Goal: Find contact information: Find contact information

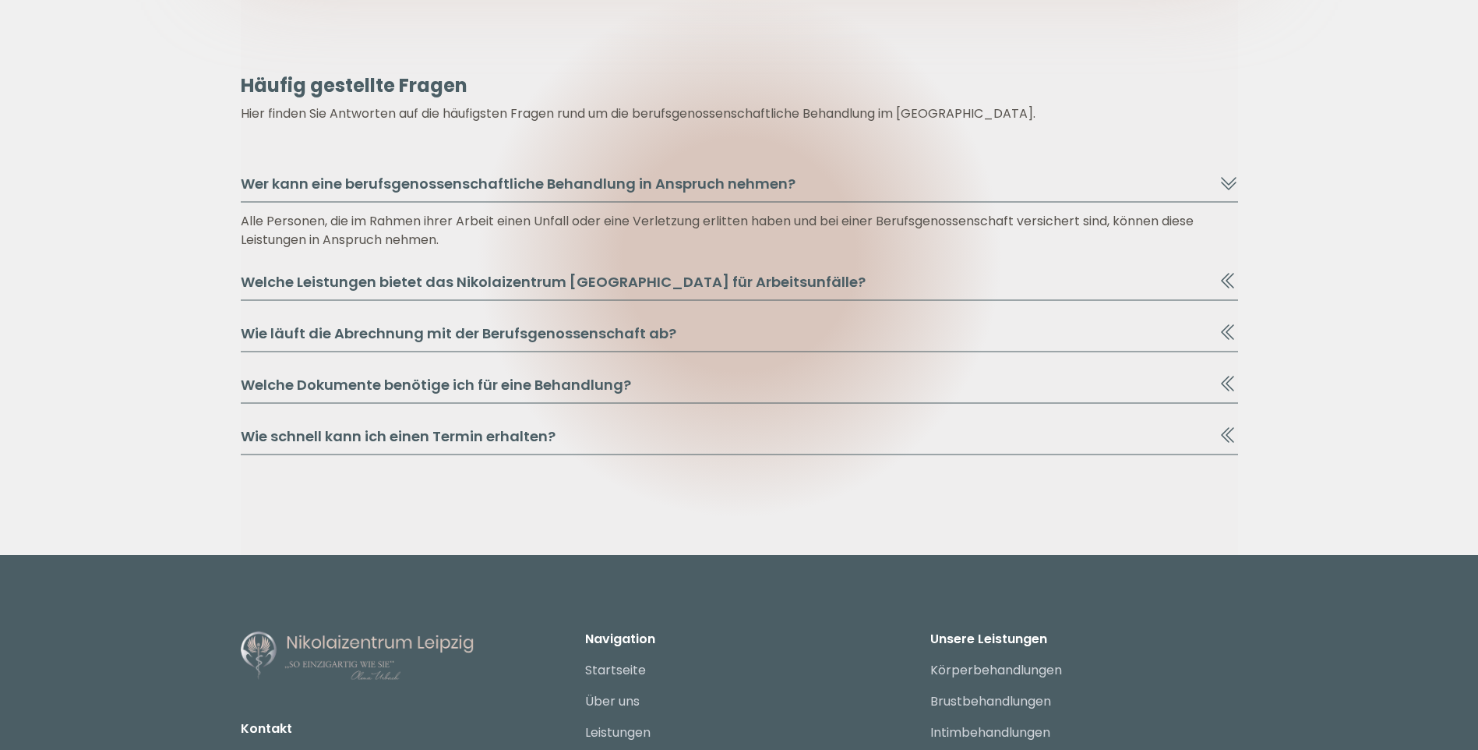
scroll to position [8710, 0]
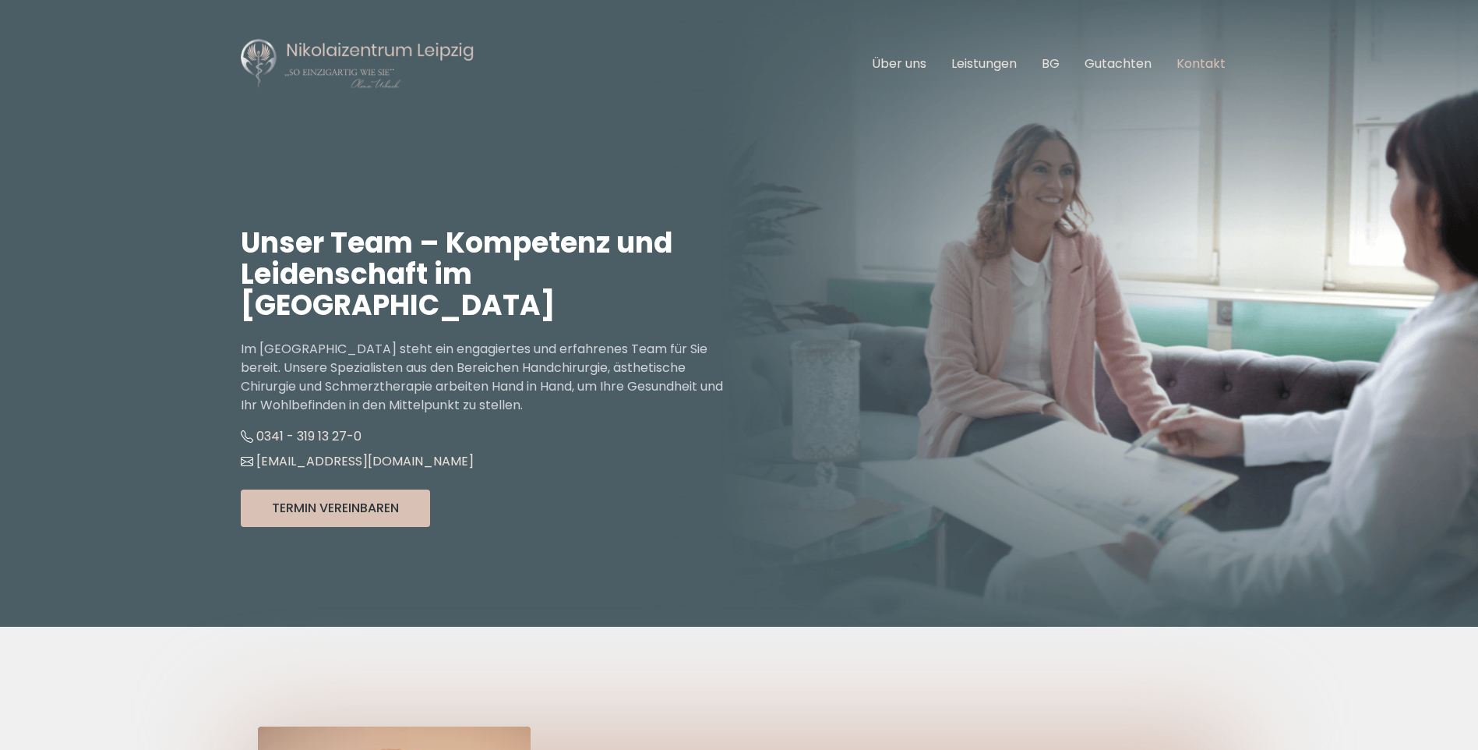
click at [1190, 70] on link "Kontakt" at bounding box center [1201, 64] width 49 height 18
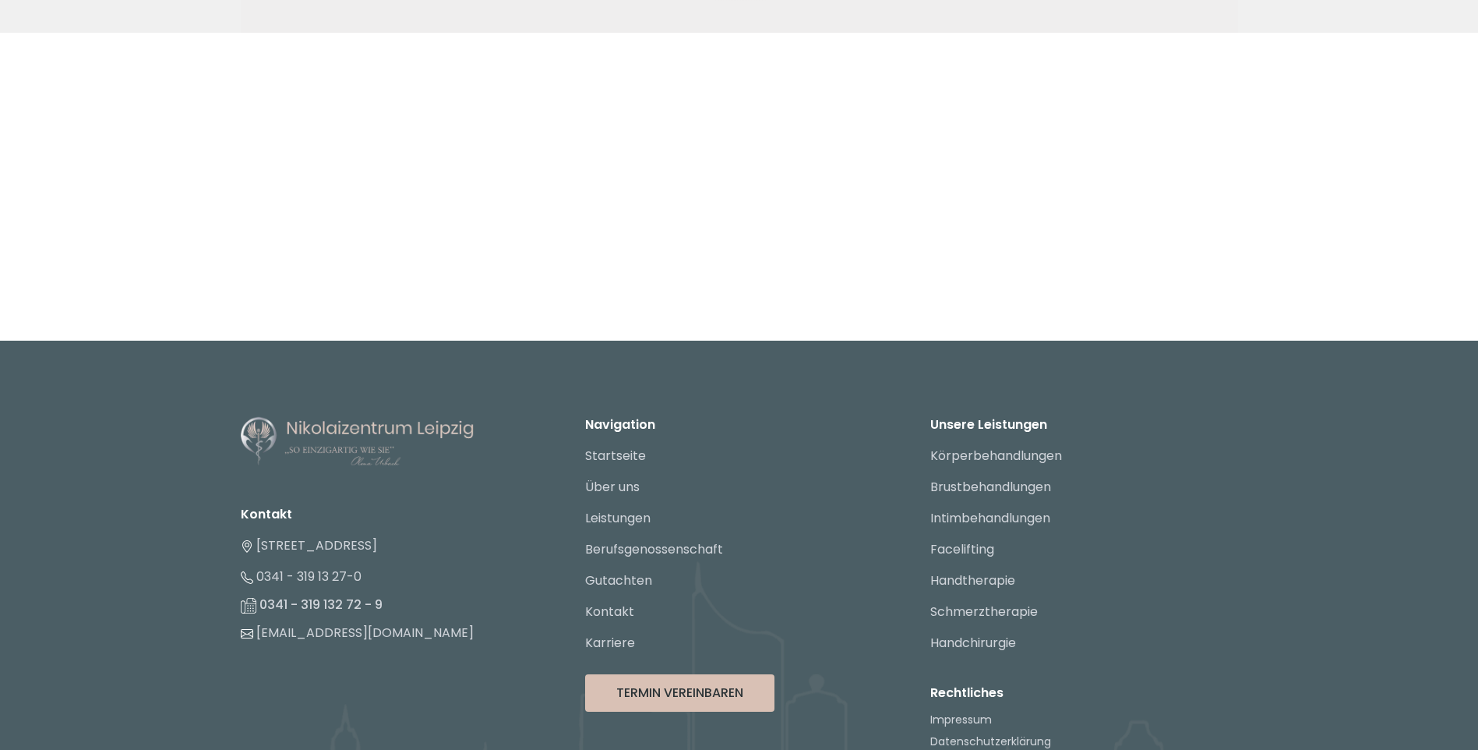
scroll to position [2283, 0]
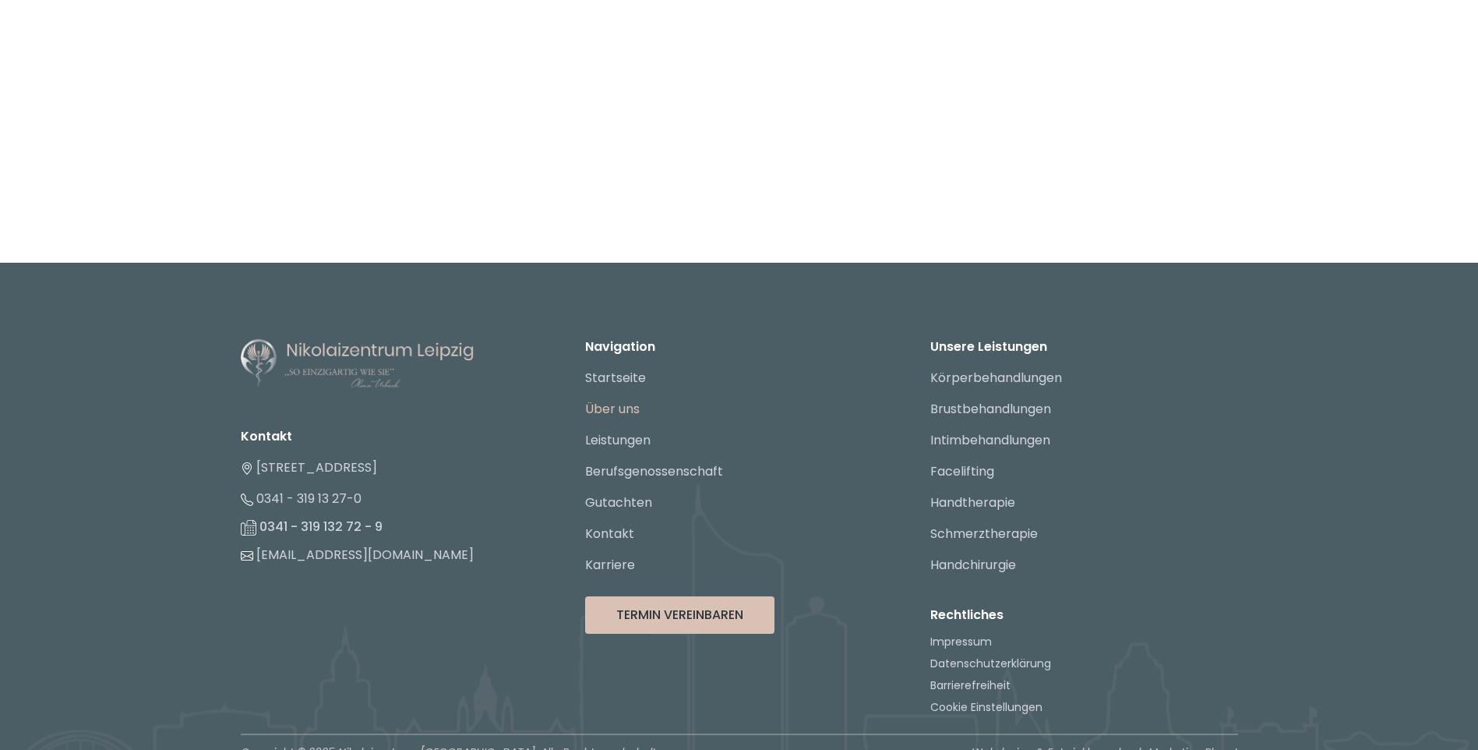
click at [619, 411] on link "Über uns" at bounding box center [612, 409] width 55 height 18
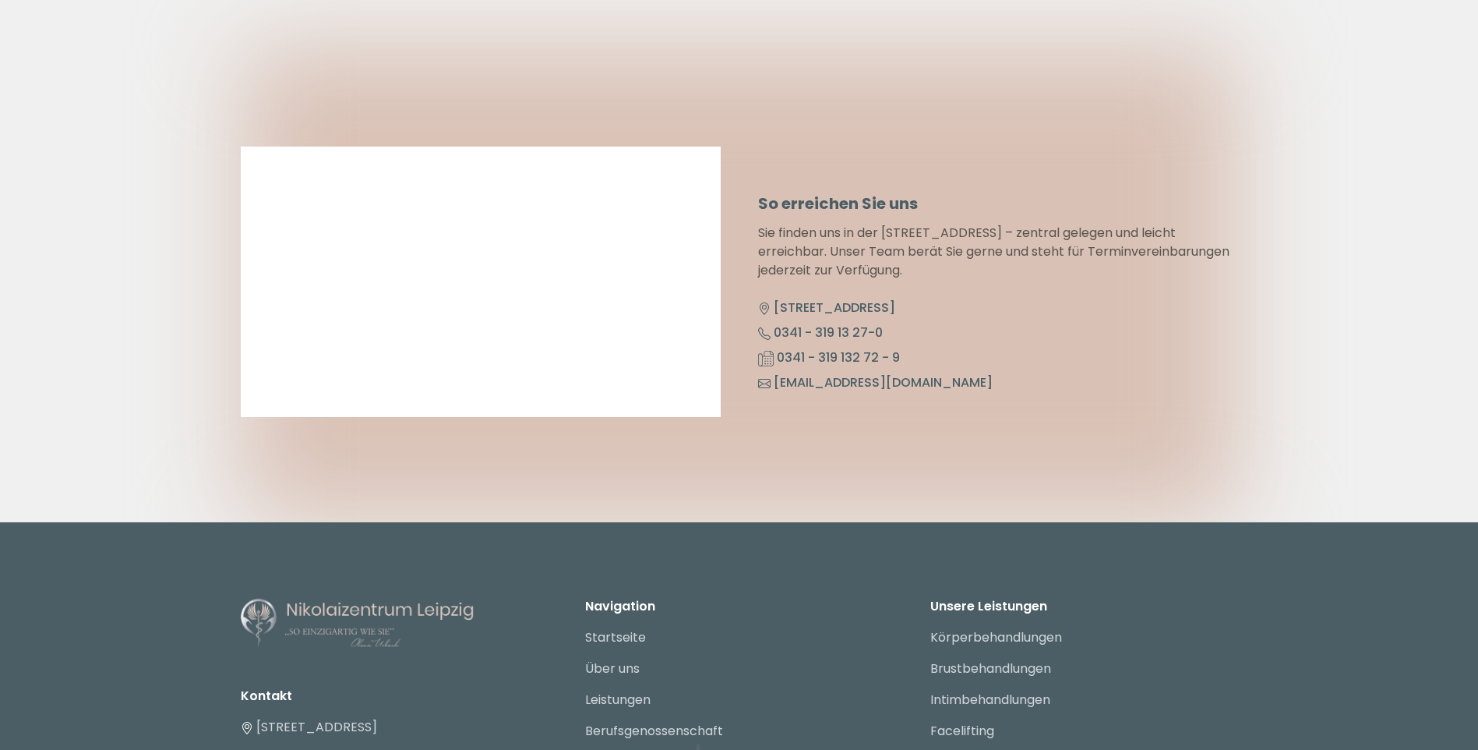
scroll to position [8009, 0]
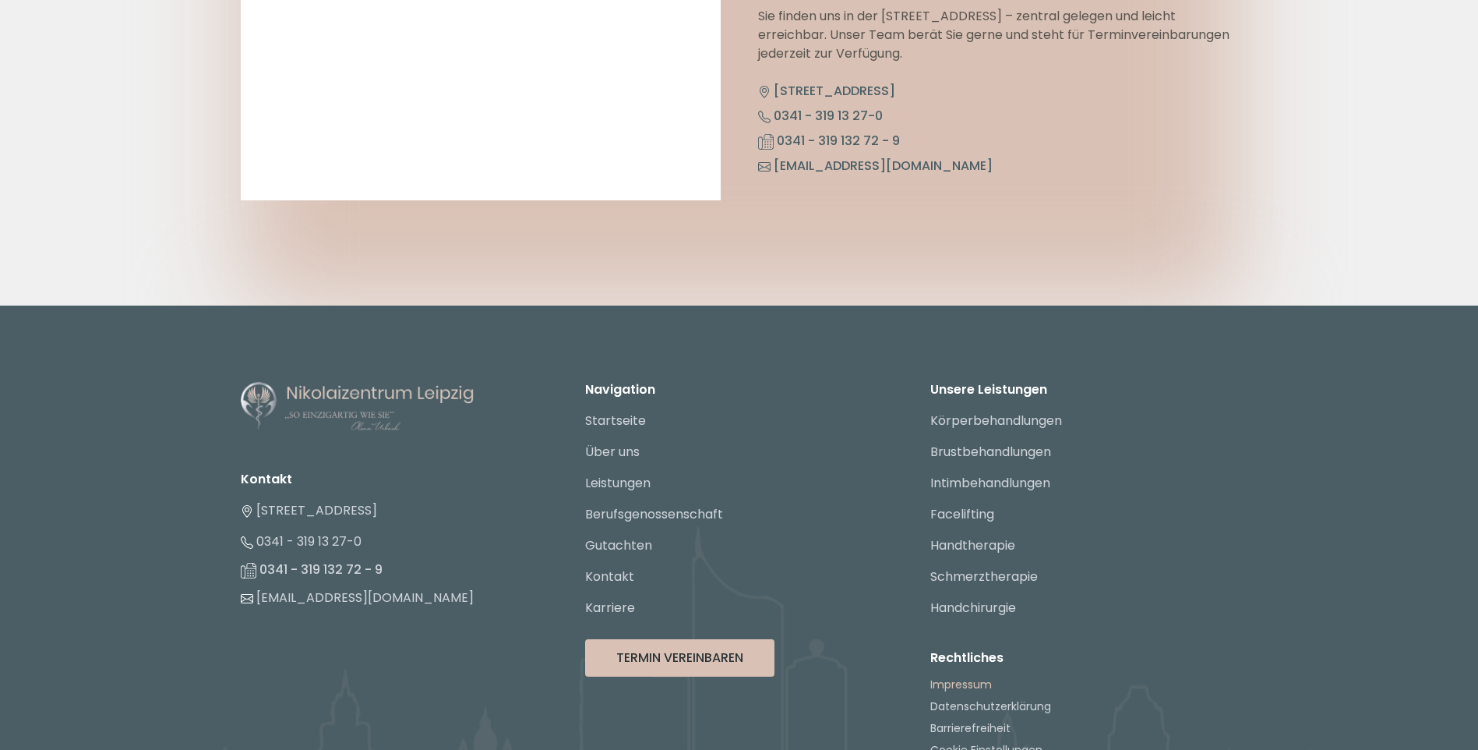
click at [965, 676] on link "Impressum" at bounding box center [961, 684] width 62 height 16
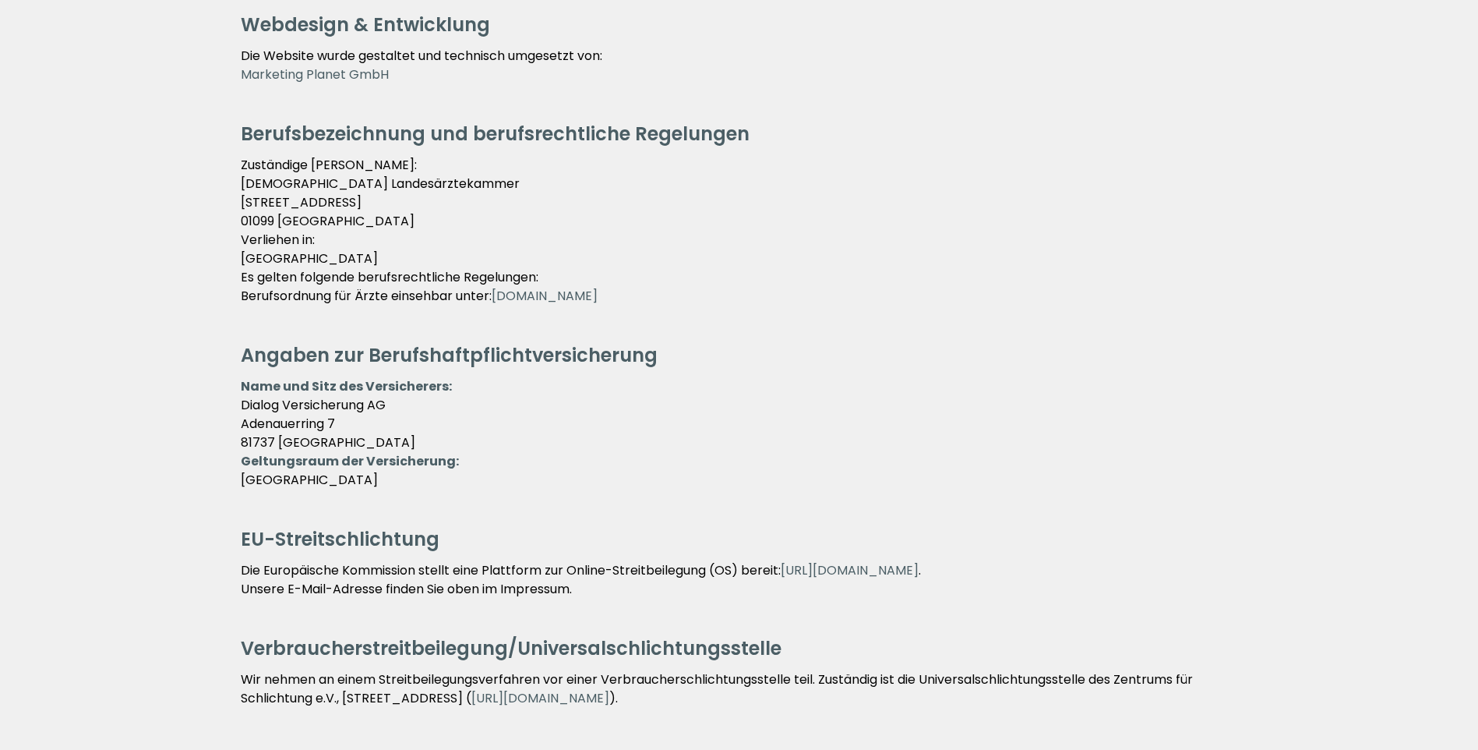
scroll to position [655, 0]
